Goal: Task Accomplishment & Management: Complete application form

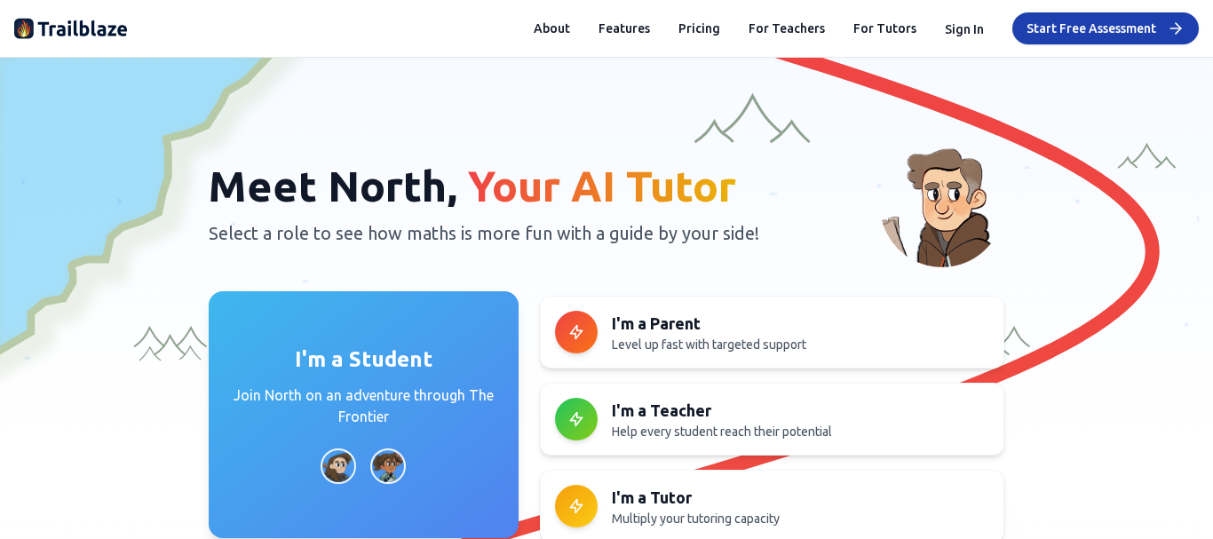
click at [364, 423] on p "Join North on an adventure through The Frontier" at bounding box center [363, 406] width 267 height 43
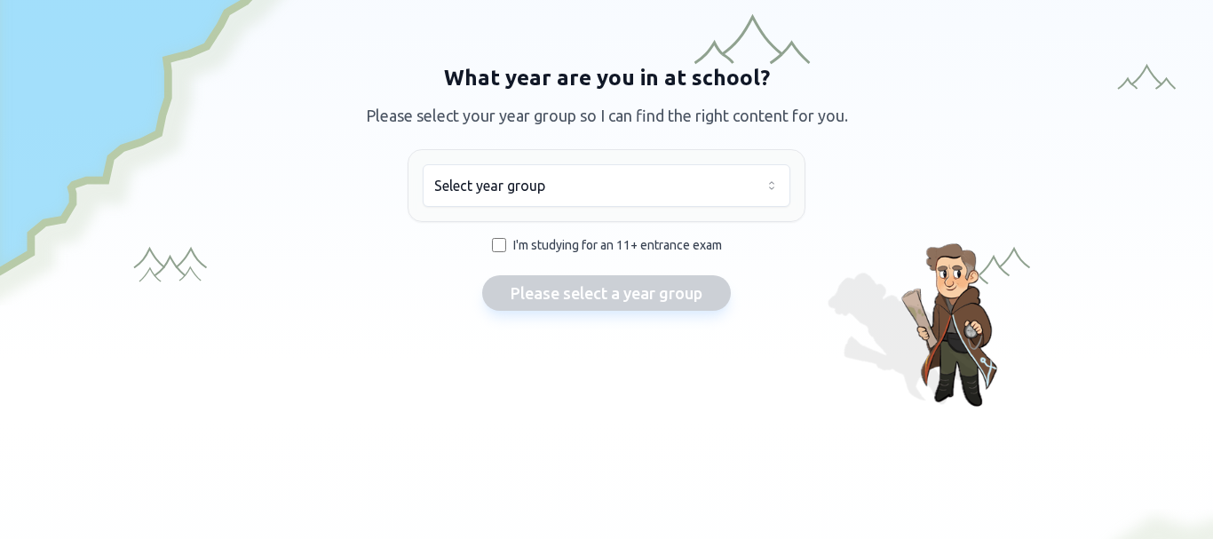
scroll to position [20, 0]
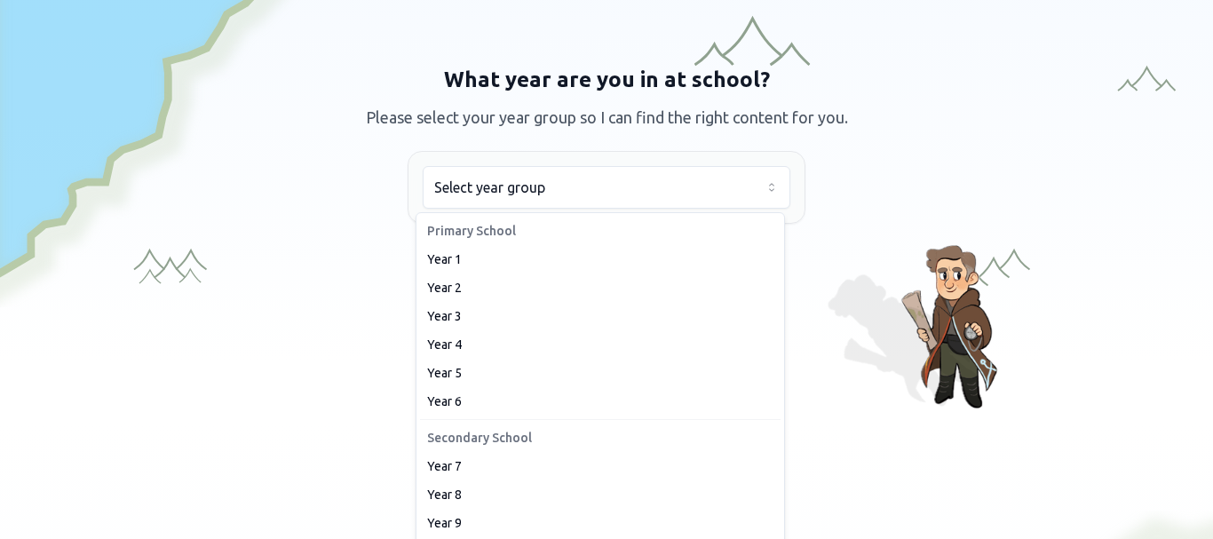
click at [464, 185] on html "We value your privacy We use cookies to enhance your browsing experience, serve…" at bounding box center [606, 269] width 1213 height 539
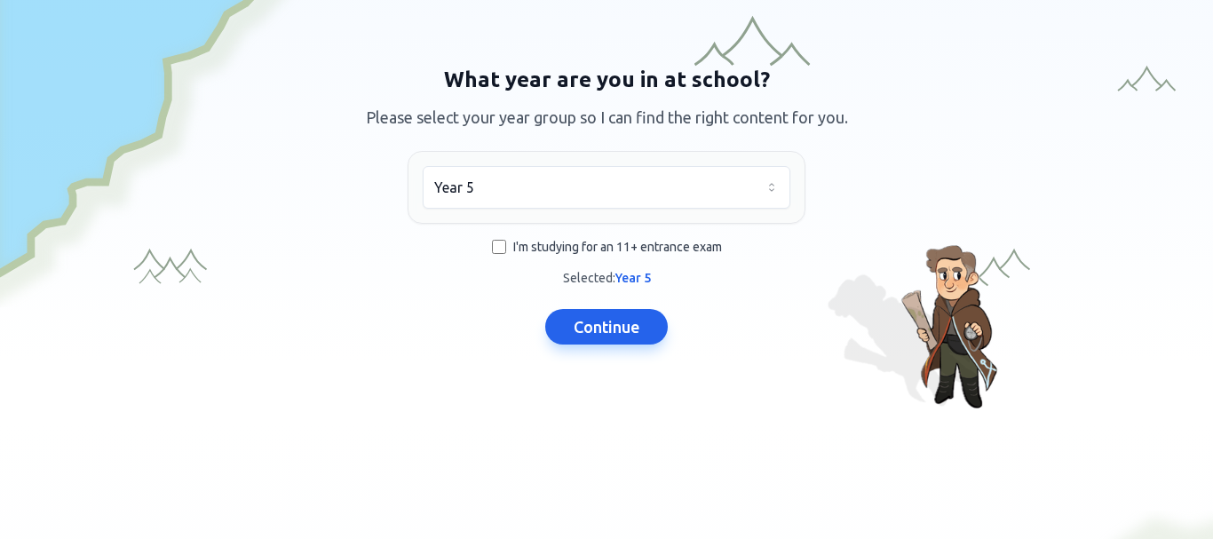
click at [513, 245] on span "I'm studying for an 11+ entrance exam" at bounding box center [617, 247] width 209 height 18
click at [638, 328] on button "Continue" at bounding box center [606, 327] width 123 height 36
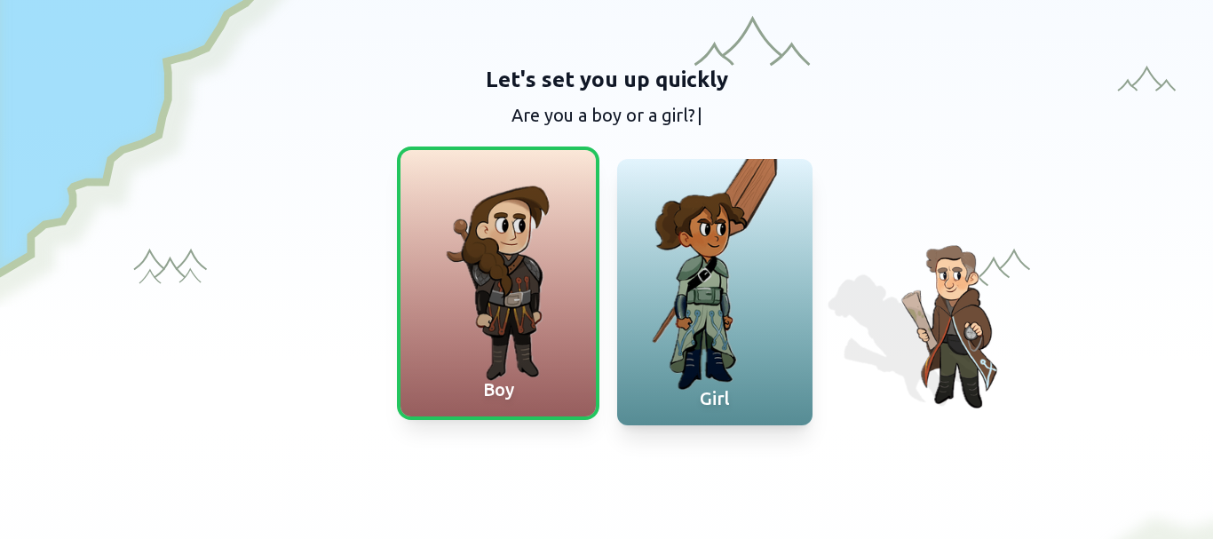
click at [488, 302] on div at bounding box center [498, 283] width 195 height 266
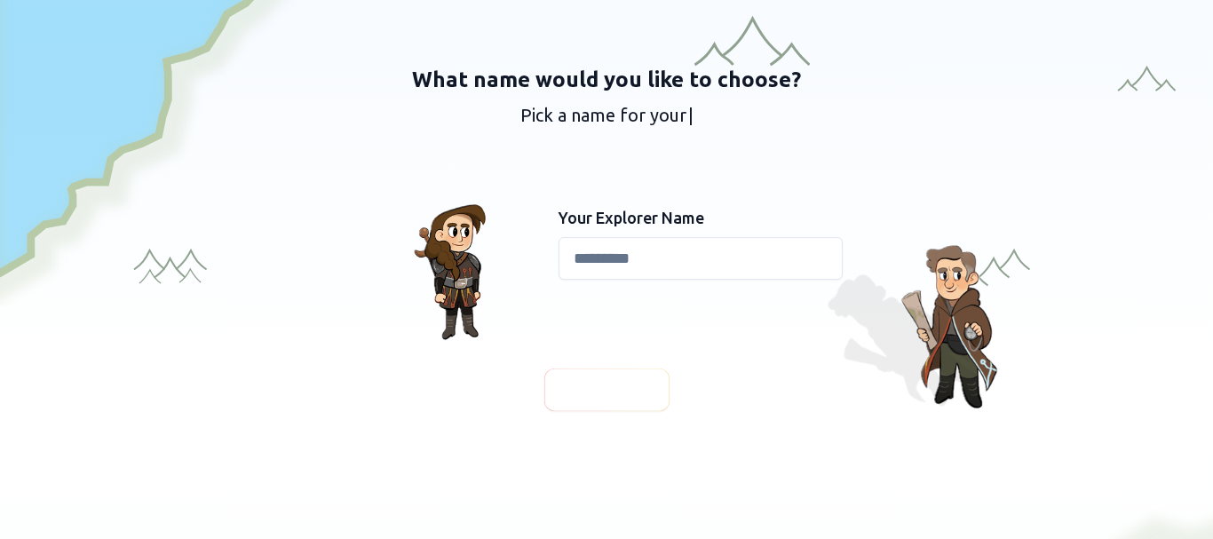
click at [577, 260] on input at bounding box center [701, 258] width 284 height 43
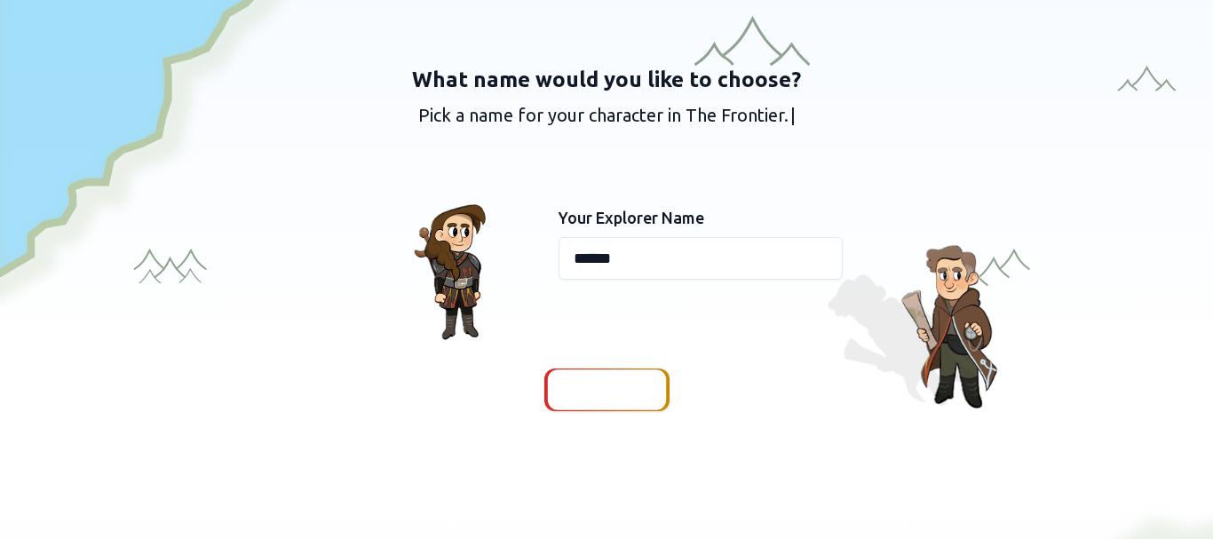
type input "******"
click at [577, 392] on span "Continue" at bounding box center [607, 389] width 68 height 25
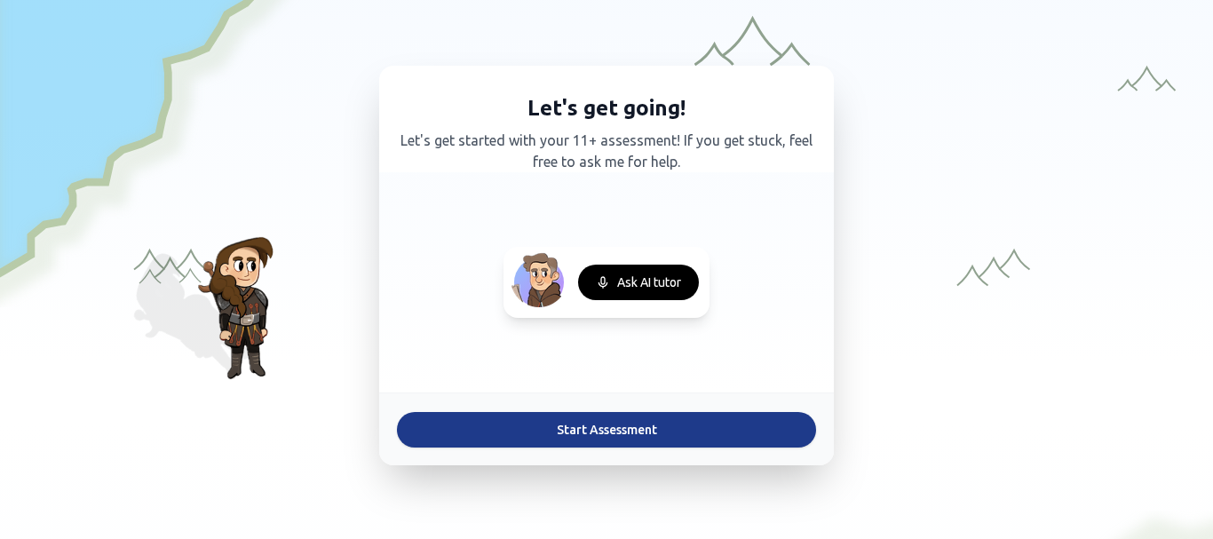
click at [577, 419] on button "Start Assessment" at bounding box center [606, 430] width 419 height 36
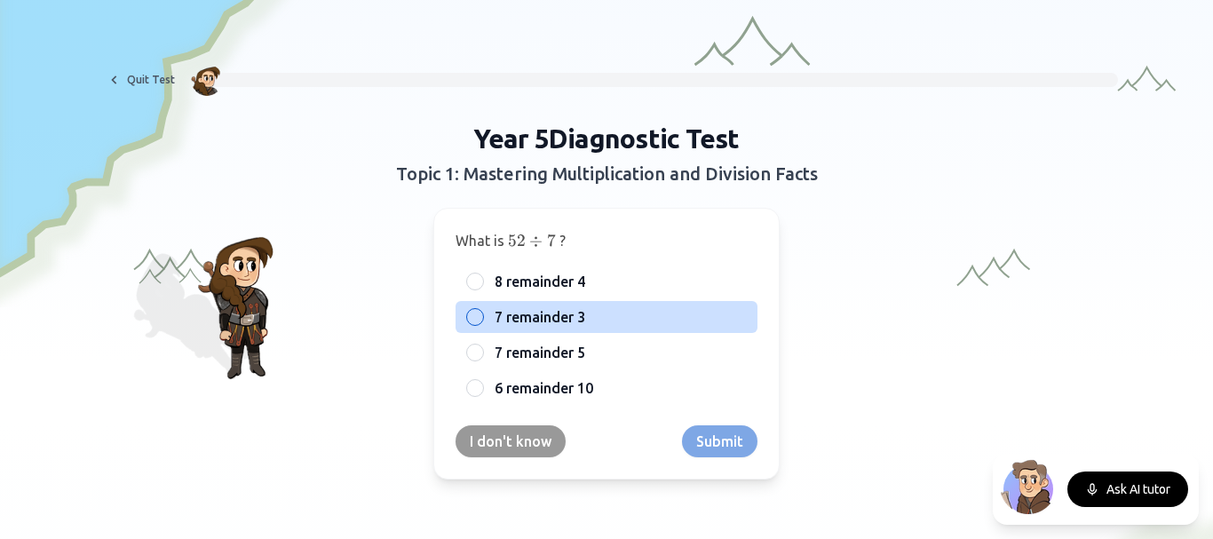
click at [499, 314] on span "7 remainder 3" at bounding box center [540, 316] width 91 height 21
click at [482, 314] on button "7 remainder 3" at bounding box center [475, 317] width 14 height 14
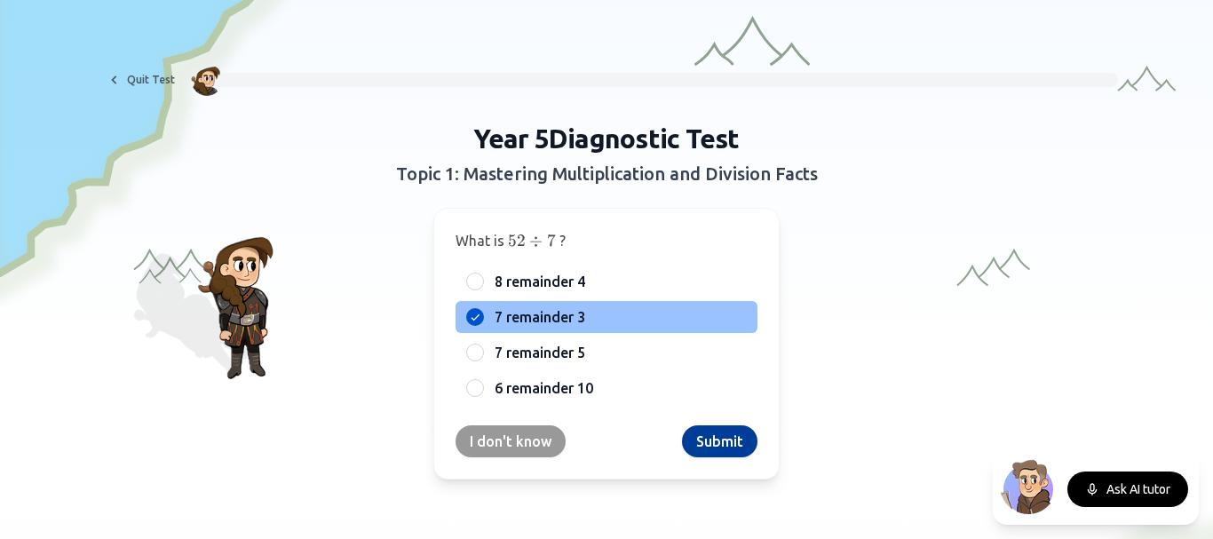
click at [698, 441] on button "Submit" at bounding box center [719, 441] width 75 height 32
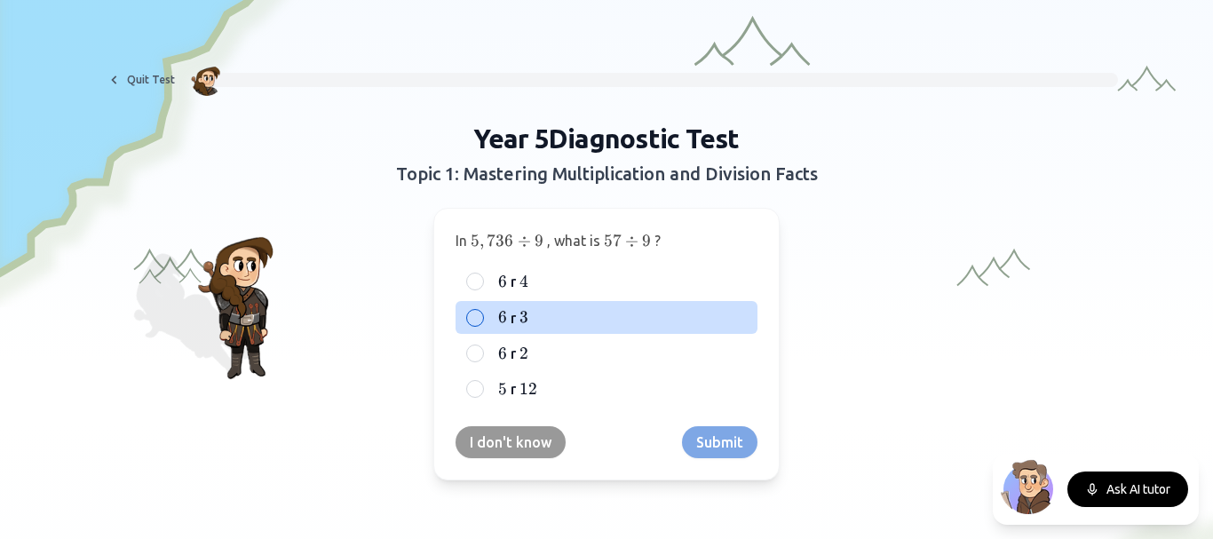
click at [528, 313] on label "6 6 6 r 3 3 3" at bounding box center [621, 316] width 252 height 21
click at [482, 313] on button "6 6 6 r 3 3 3" at bounding box center [475, 318] width 14 height 14
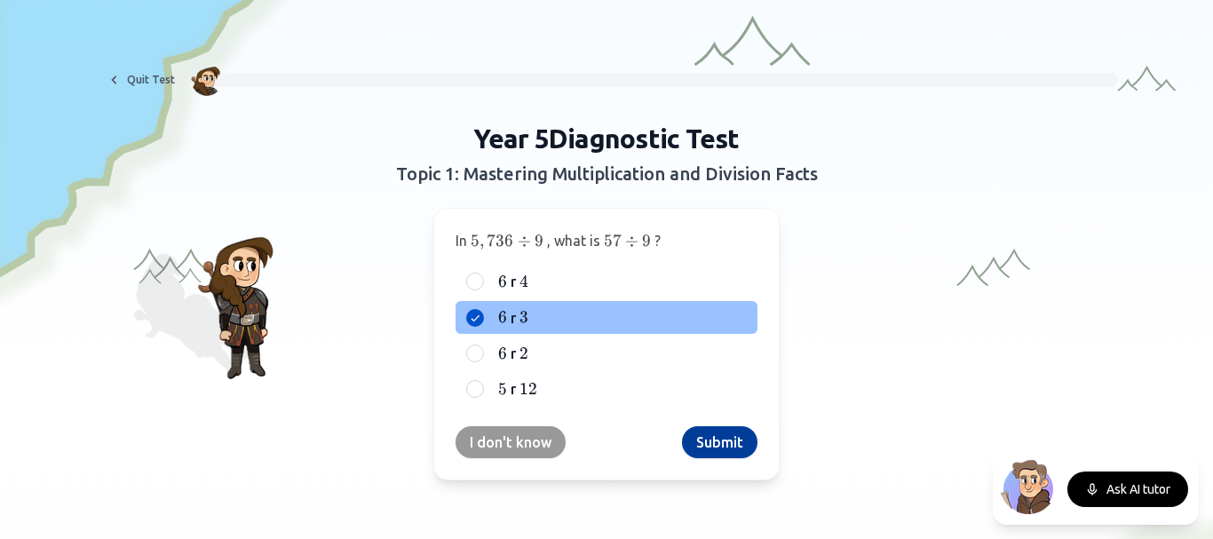
click at [695, 441] on button "Submit" at bounding box center [719, 442] width 75 height 32
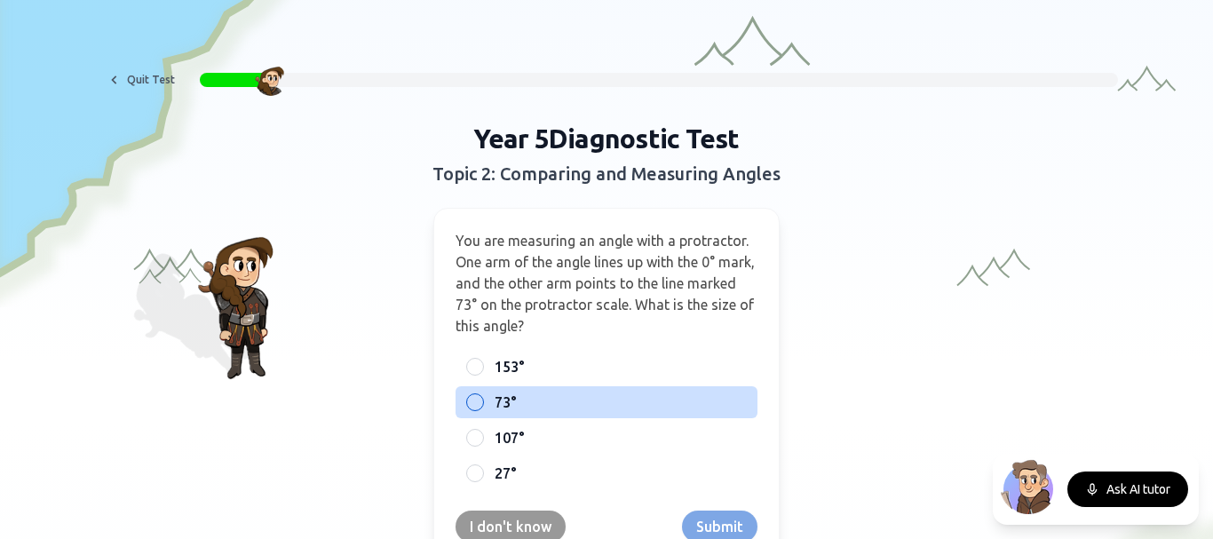
click at [539, 393] on label "73°" at bounding box center [621, 402] width 252 height 21
click at [482, 395] on button "73°" at bounding box center [475, 402] width 14 height 14
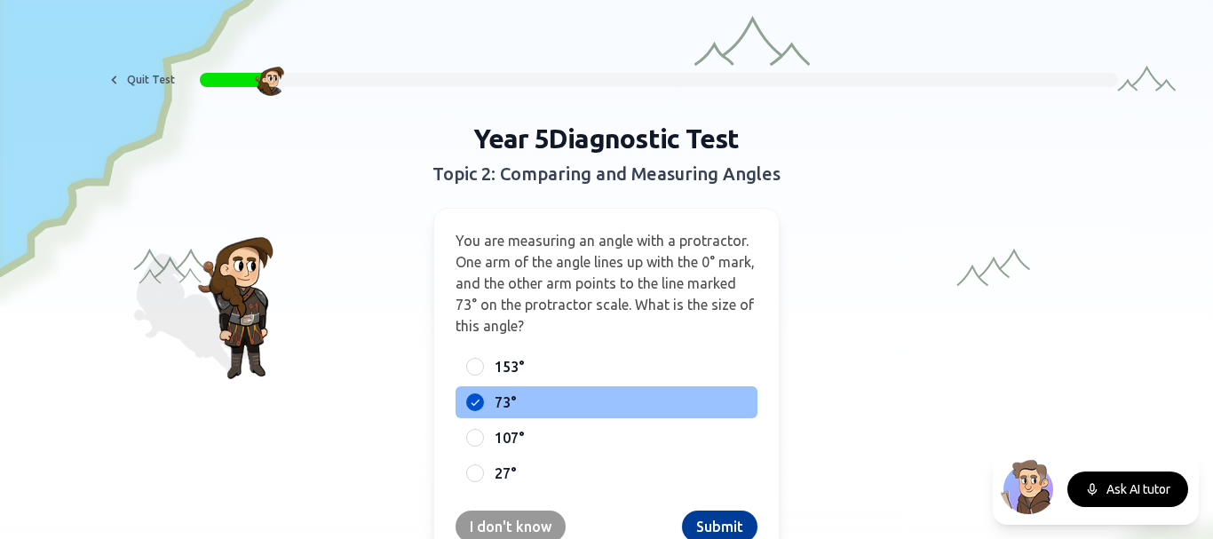
click at [722, 529] on button "Submit" at bounding box center [719, 527] width 75 height 32
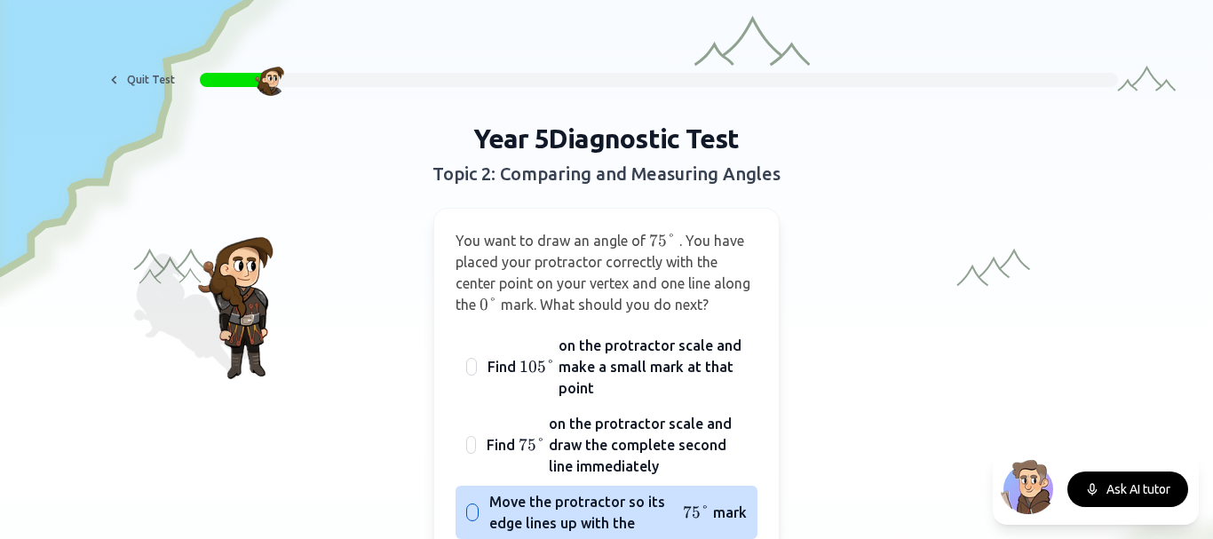
click at [637, 504] on span "Move the protractor so its edge lines up with the" at bounding box center [584, 512] width 190 height 43
click at [480, 505] on button "Move the protractor so its edge lines up with the 75 ° 75° 75° mark" at bounding box center [472, 512] width 14 height 14
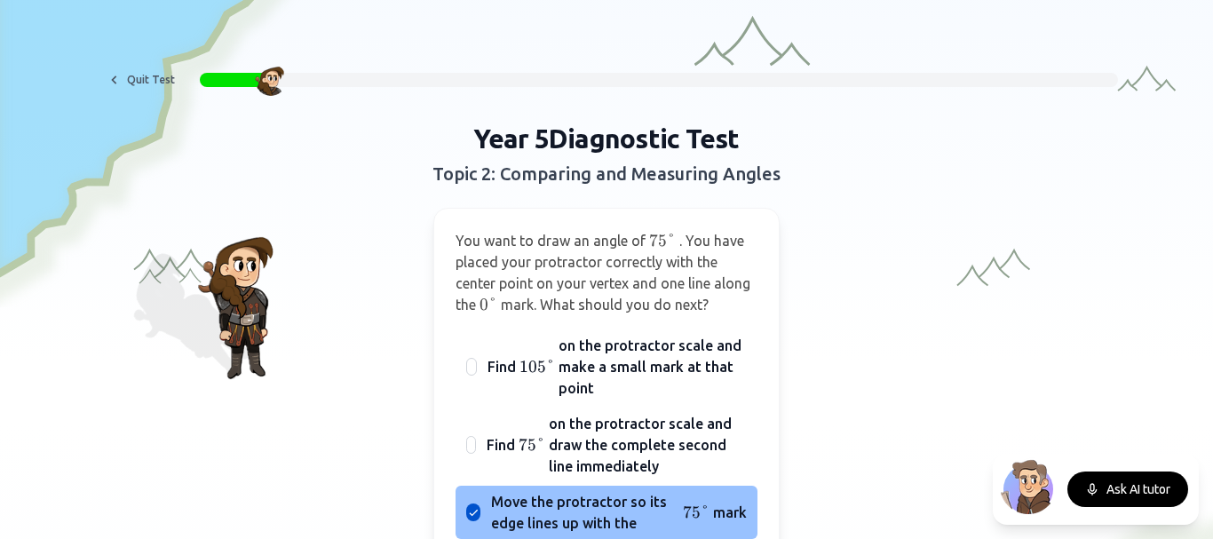
click at [615, 496] on span "Move the protractor so its edge lines up with the" at bounding box center [585, 512] width 188 height 43
click at [480, 505] on button "Move the protractor so its edge lines up with the 75 ° 75° 75° mark" at bounding box center [473, 512] width 14 height 14
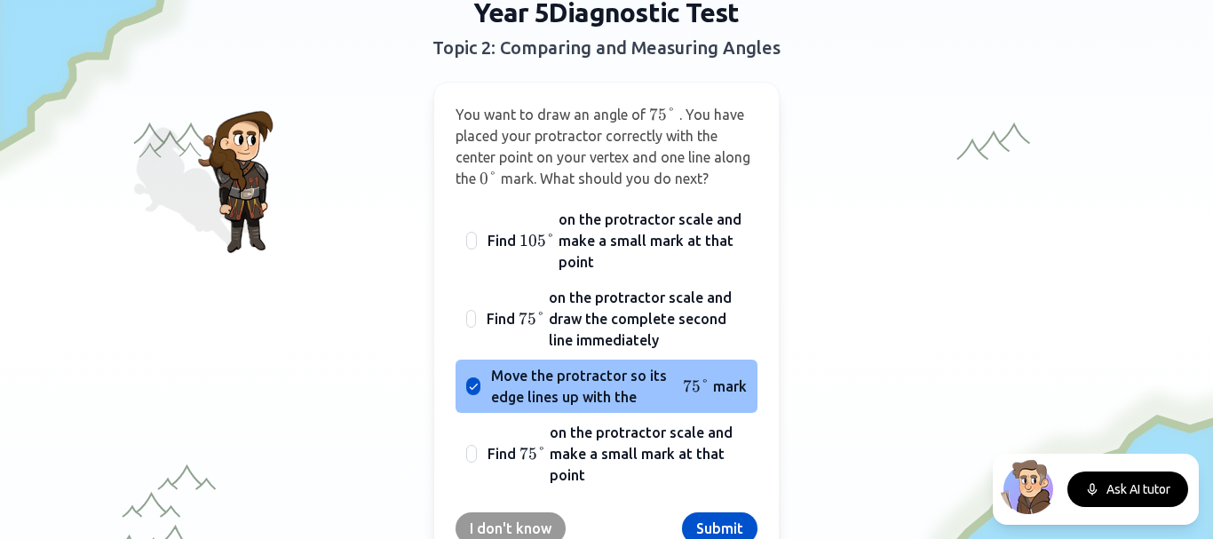
scroll to position [193, 0]
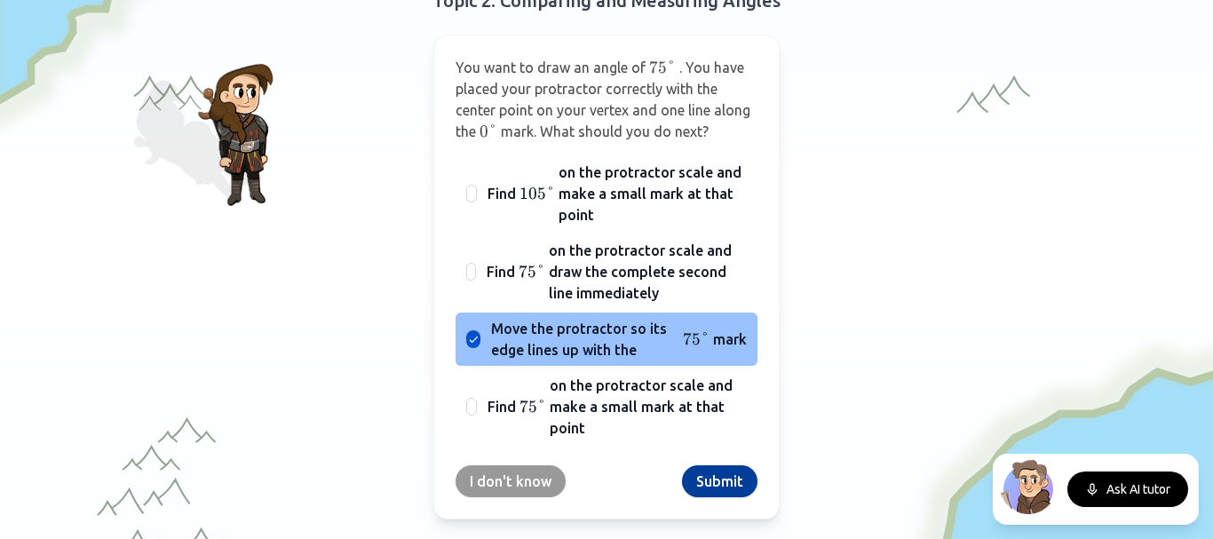
click at [709, 481] on button "Submit" at bounding box center [719, 481] width 75 height 32
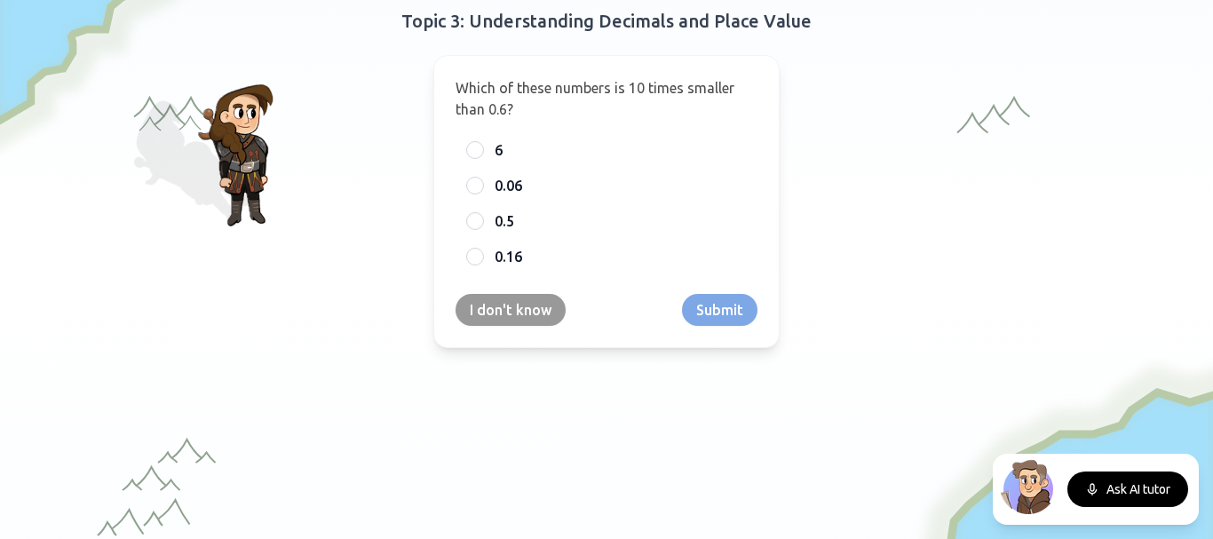
scroll to position [139, 0]
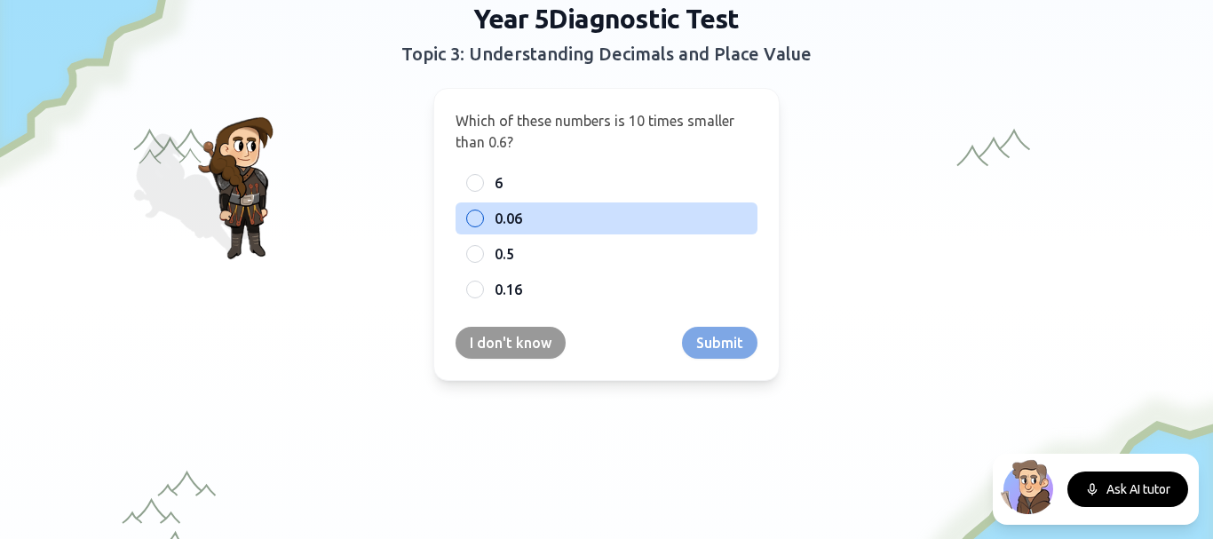
click at [511, 210] on span "0.06" at bounding box center [509, 218] width 28 height 21
click at [482, 211] on button "0.06" at bounding box center [475, 218] width 14 height 14
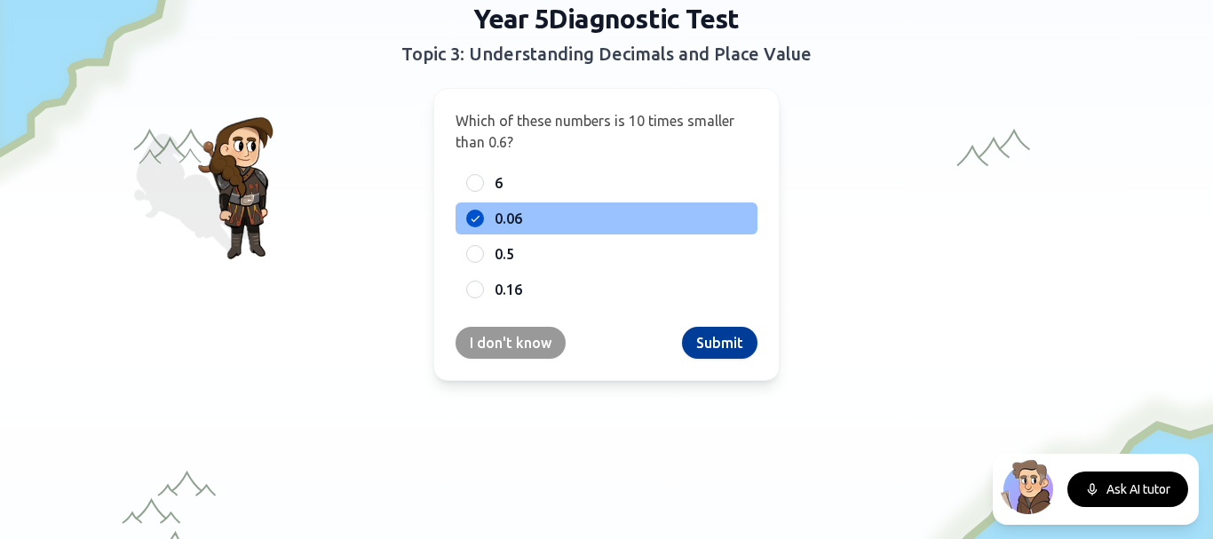
click at [727, 331] on button "Submit" at bounding box center [719, 343] width 75 height 32
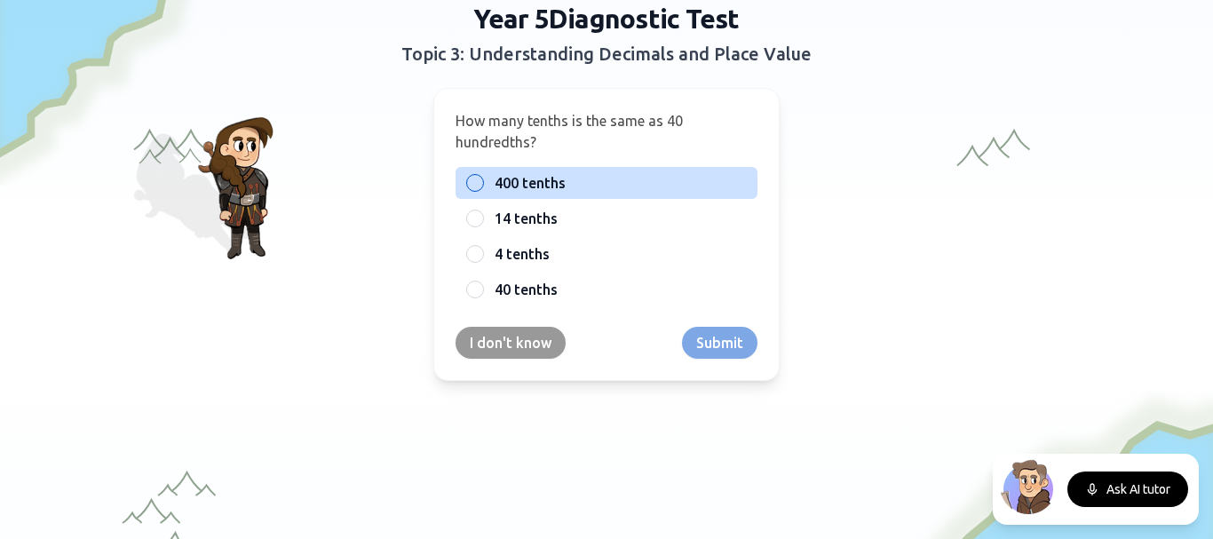
click at [595, 175] on label "400 tenths" at bounding box center [621, 182] width 252 height 21
click at [482, 176] on button "400 tenths" at bounding box center [475, 183] width 14 height 14
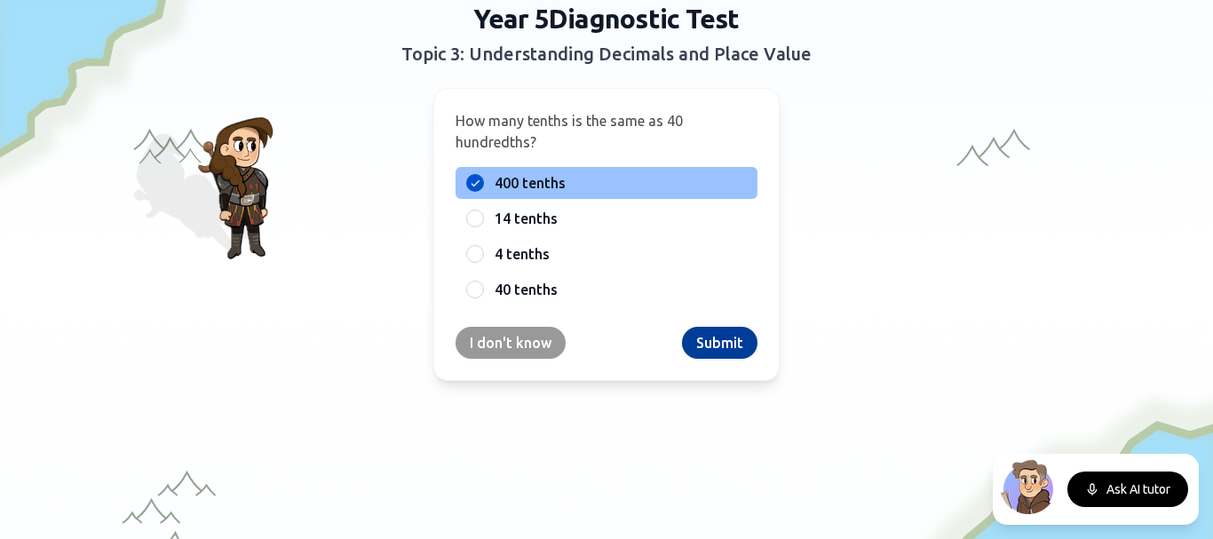
click at [711, 350] on button "Submit" at bounding box center [719, 343] width 75 height 32
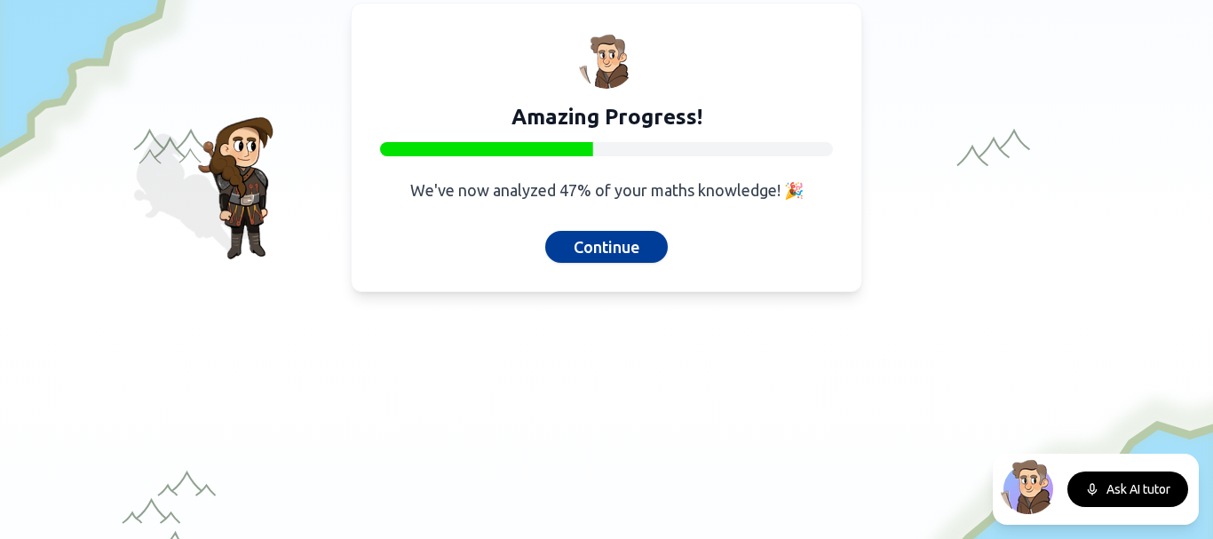
click at [611, 255] on button "Continue" at bounding box center [606, 247] width 123 height 32
